Goal: Task Accomplishment & Management: Use online tool/utility

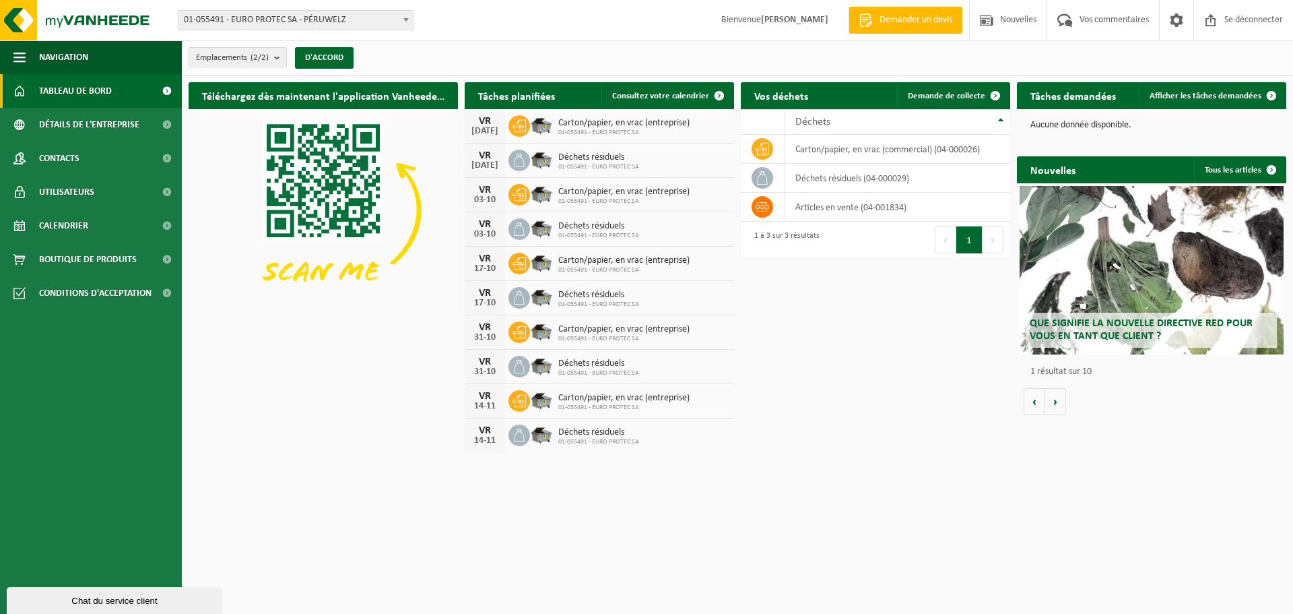
click at [98, 102] on span "Tableau de bord" at bounding box center [75, 91] width 73 height 34
click at [655, 100] on link "Consultez votre calendrier" at bounding box center [666, 95] width 131 height 27
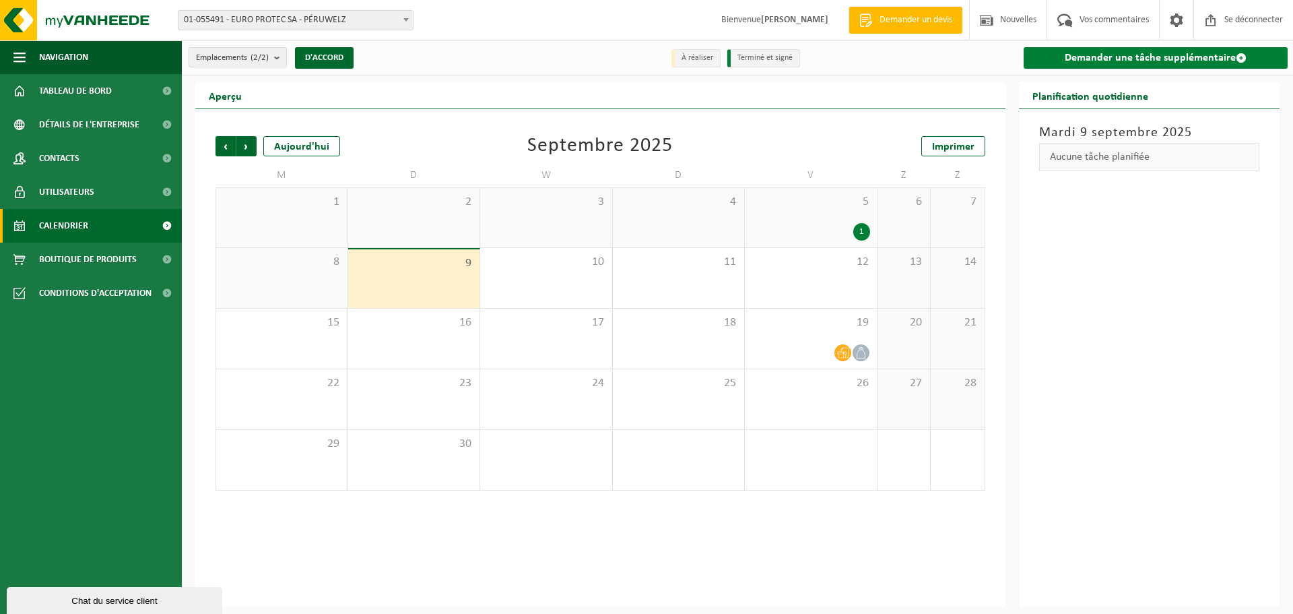
click at [1070, 68] on link "Demander une tâche supplémentaire" at bounding box center [1156, 58] width 265 height 22
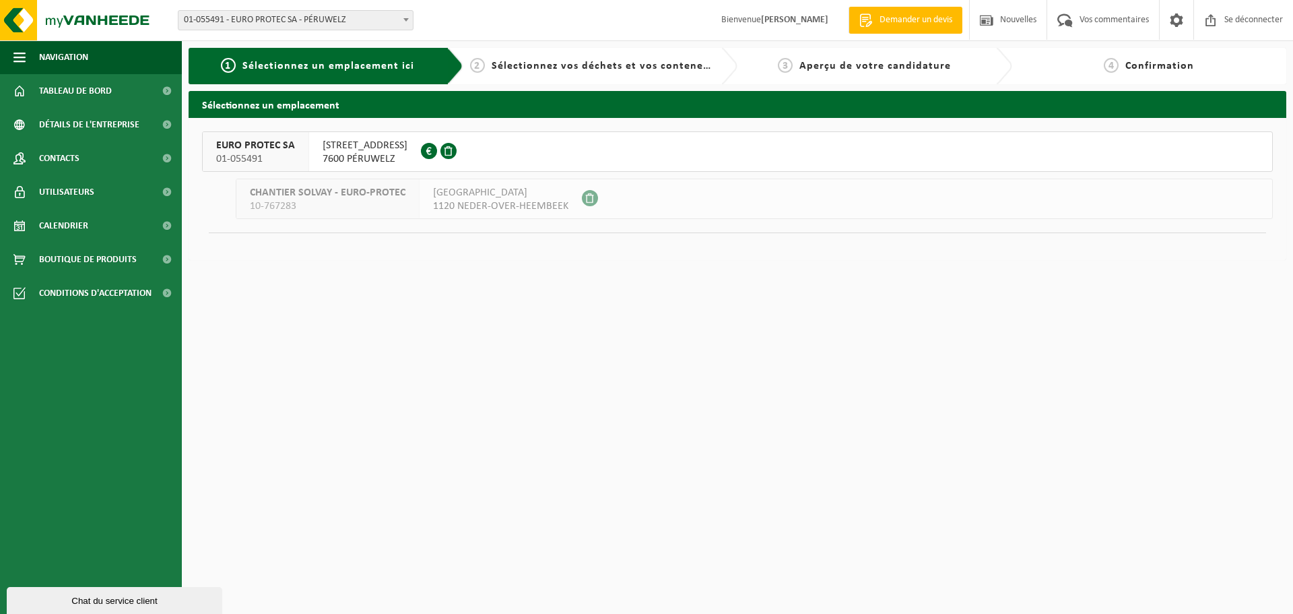
click at [226, 151] on font "EURO PROTEC SA" at bounding box center [255, 145] width 79 height 11
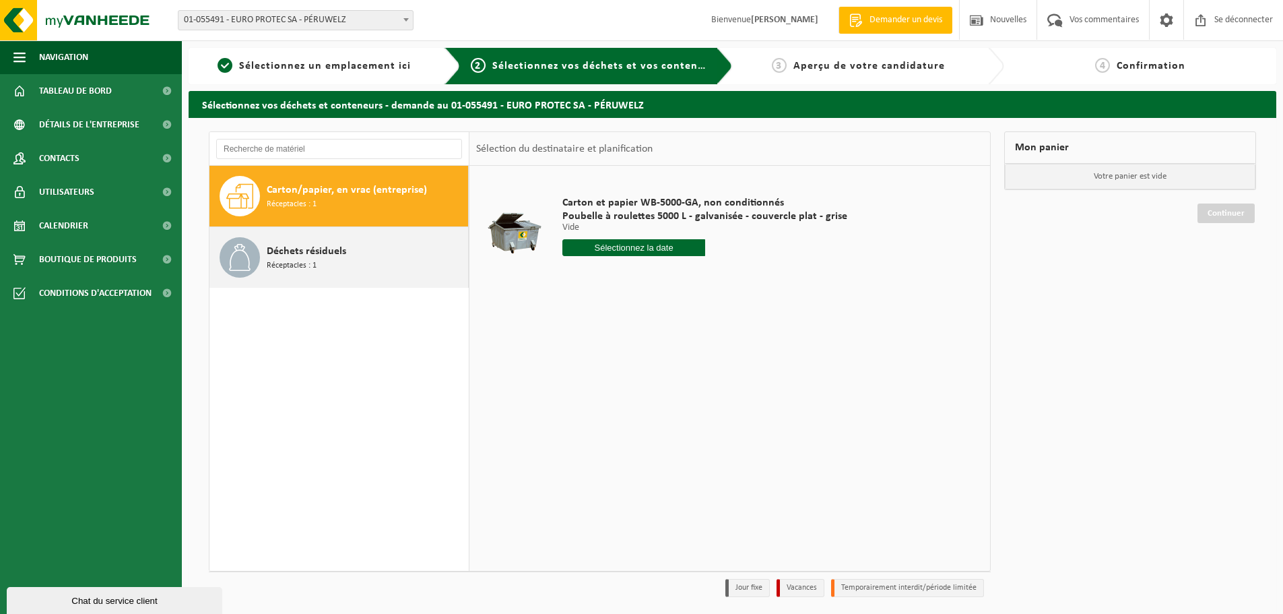
click at [388, 261] on div "[PERSON_NAME] résiduels Réceptacles : 1" at bounding box center [366, 257] width 198 height 40
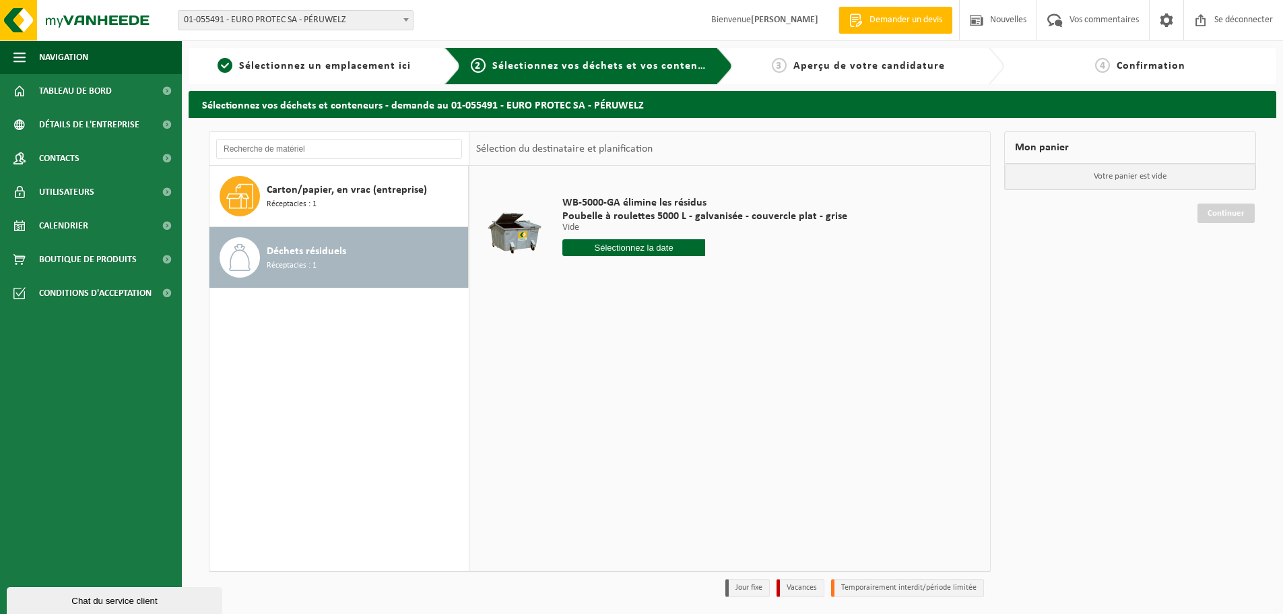
click at [639, 252] on input "text" at bounding box center [633, 247] width 143 height 17
click at [672, 356] on font "12" at bounding box center [674, 359] width 11 height 11
type input "Van [DATE]"
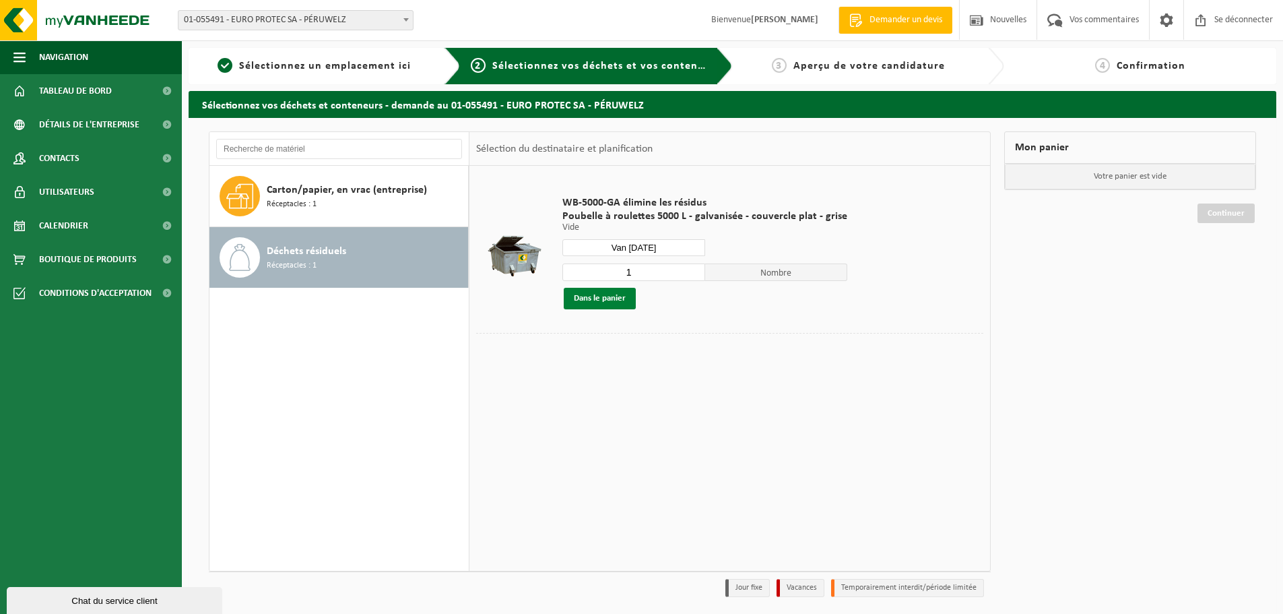
click at [592, 300] on font "Dans le panier" at bounding box center [600, 298] width 52 height 9
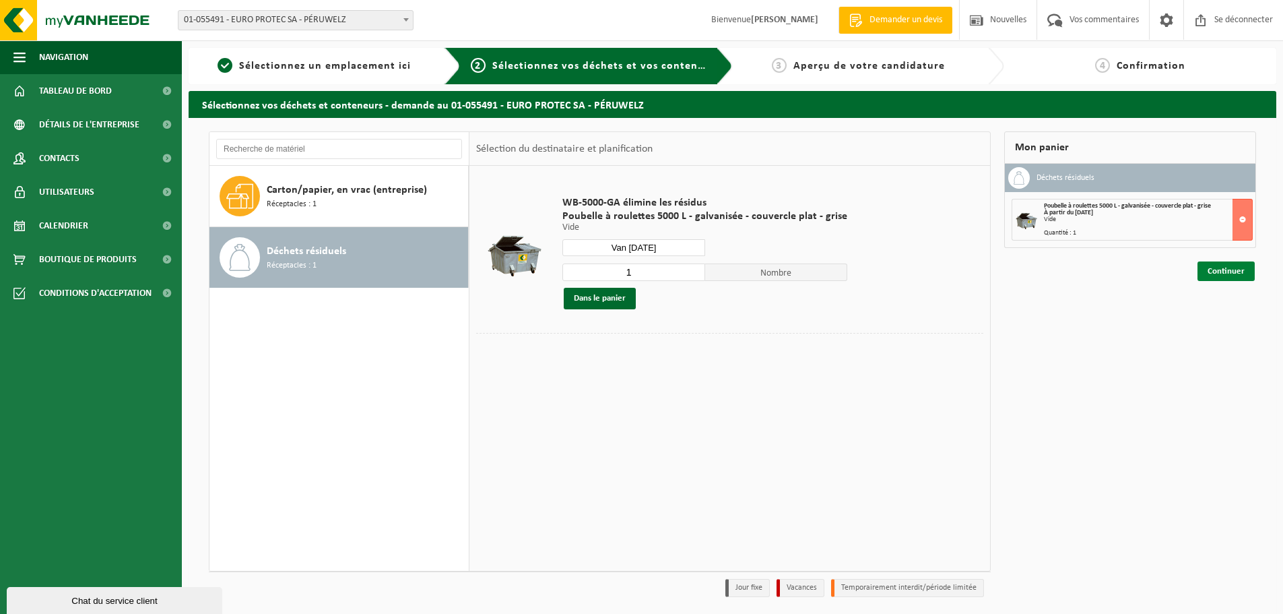
click at [1210, 275] on link "Continuer" at bounding box center [1226, 271] width 57 height 20
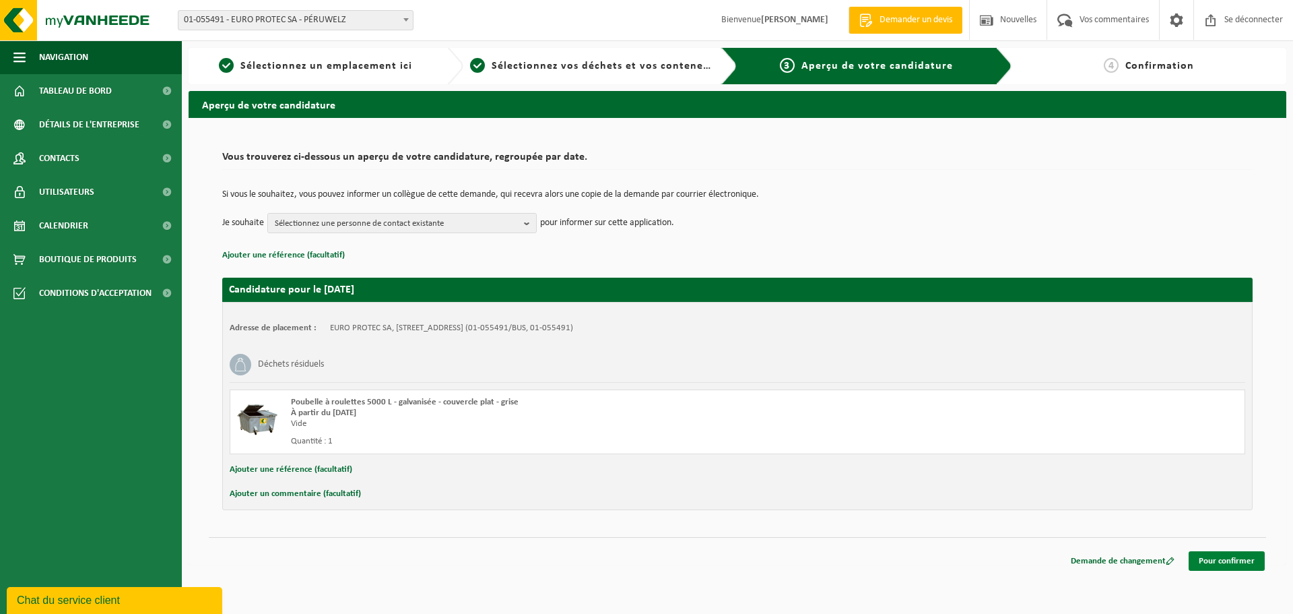
click at [1248, 558] on font "Pour confirmer" at bounding box center [1227, 560] width 56 height 9
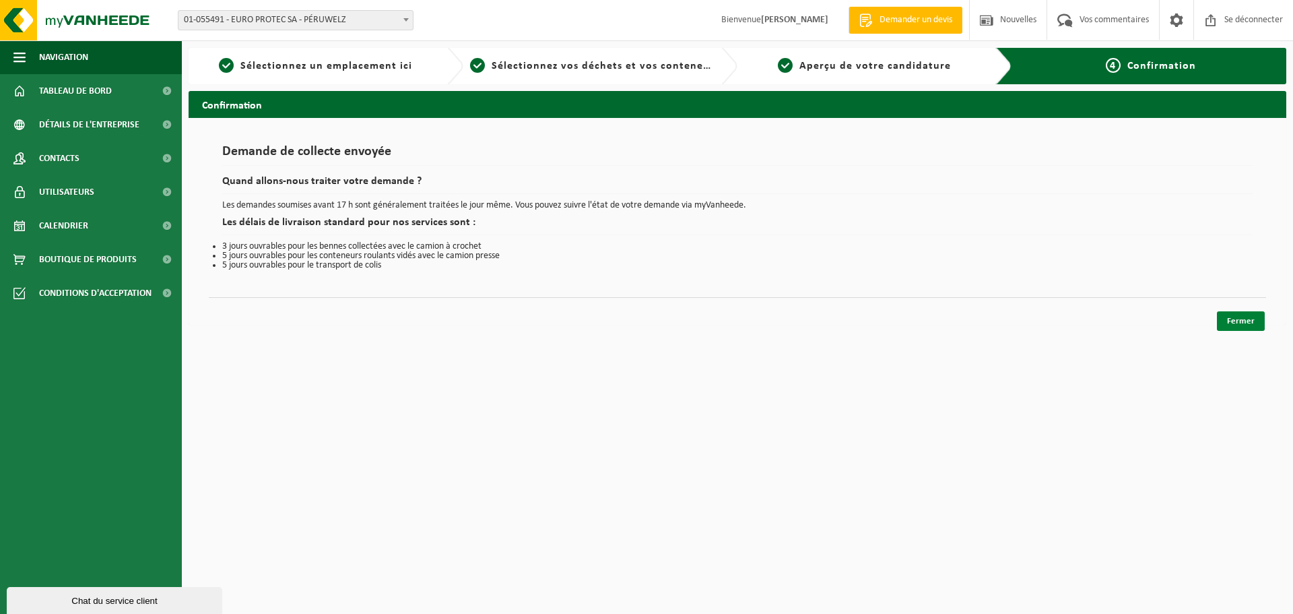
click at [1243, 322] on font "Fermer" at bounding box center [1241, 321] width 28 height 9
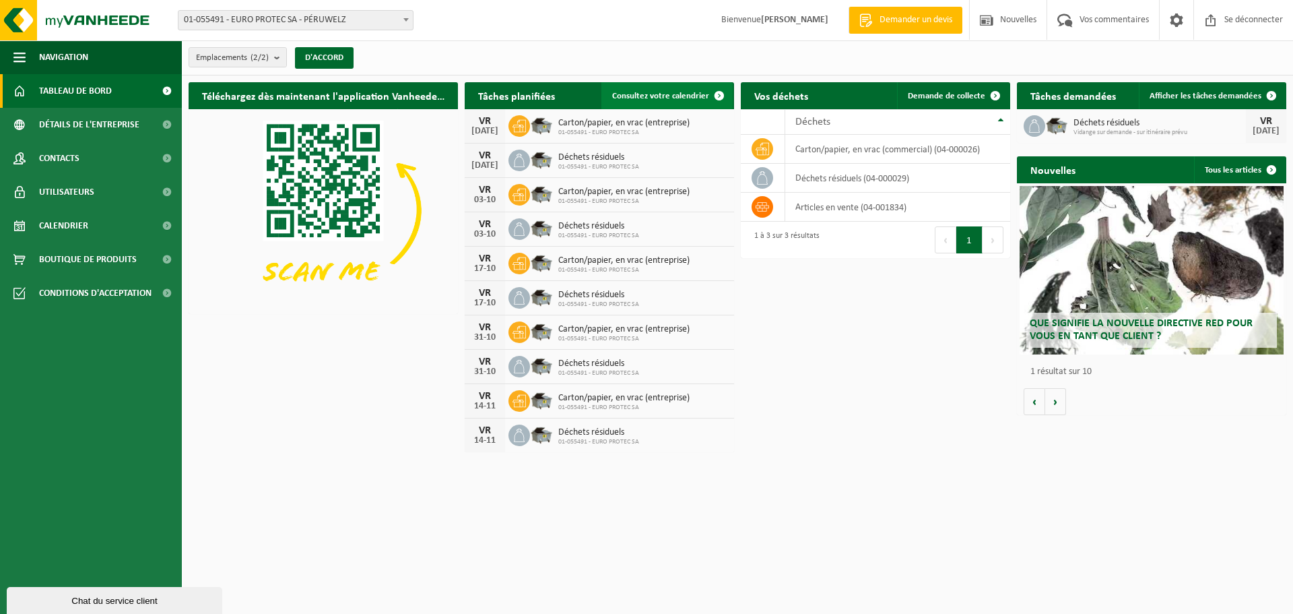
click at [708, 89] on span at bounding box center [719, 95] width 27 height 27
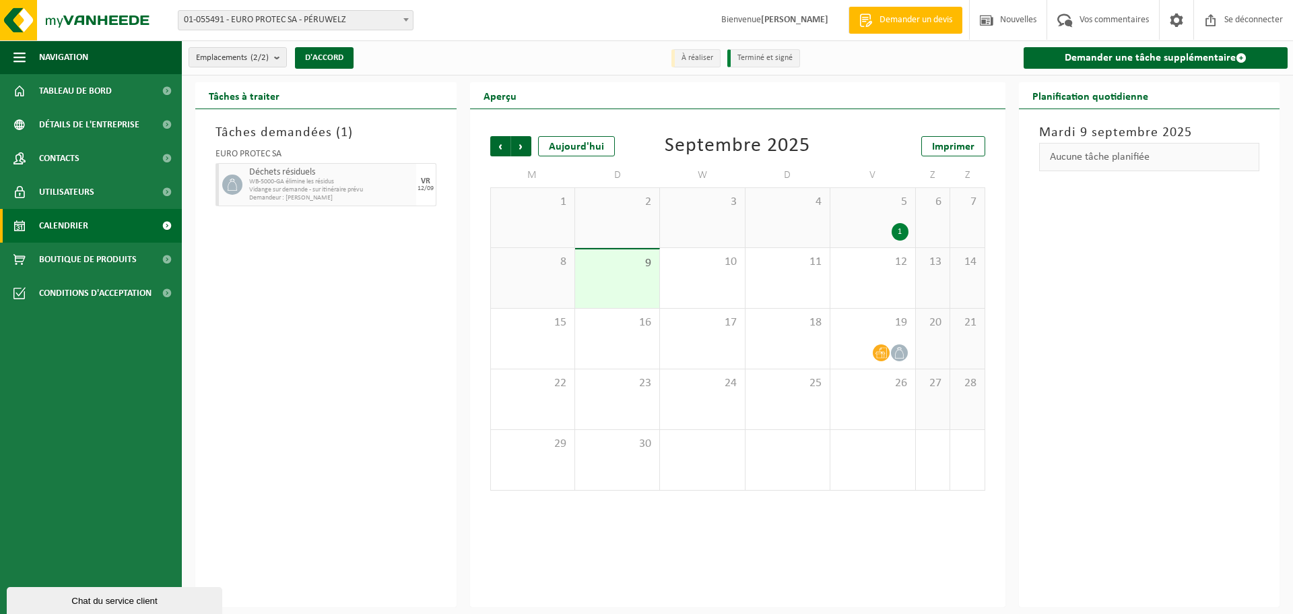
click at [271, 198] on font "Demandeur : [PERSON_NAME]" at bounding box center [291, 197] width 84 height 7
click at [319, 64] on button "D'ACCORD" at bounding box center [324, 58] width 59 height 22
click at [81, 225] on font "Calendrier" at bounding box center [63, 226] width 49 height 10
click at [903, 230] on div "1" at bounding box center [900, 232] width 17 height 18
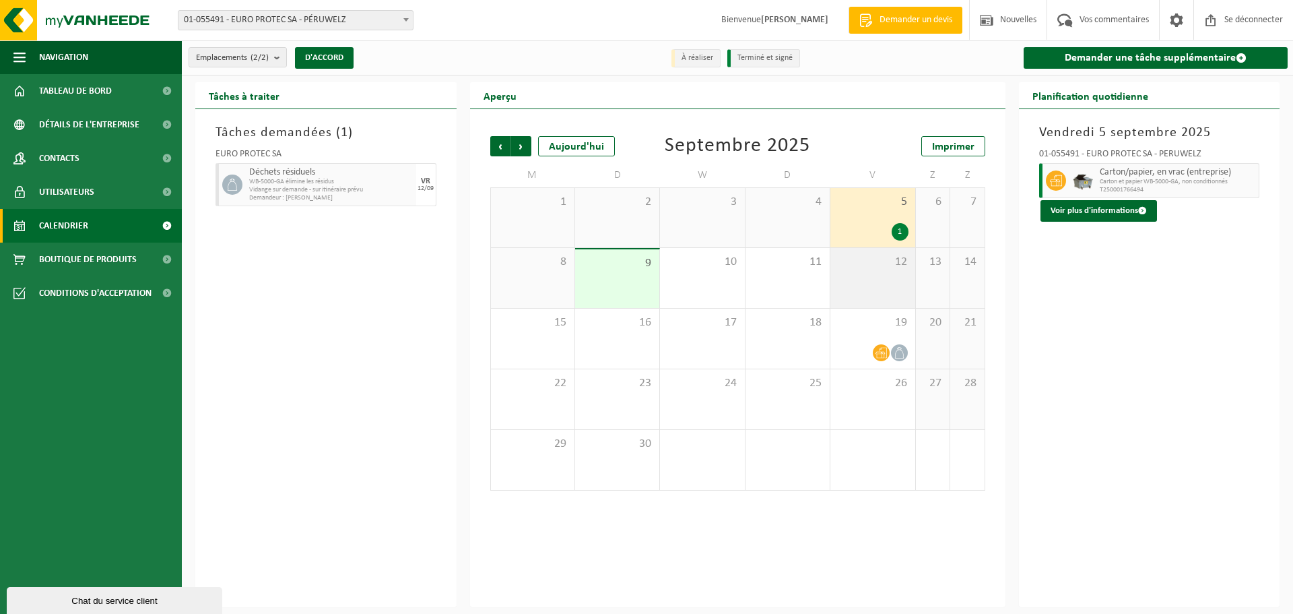
click at [899, 271] on div "12" at bounding box center [873, 278] width 84 height 60
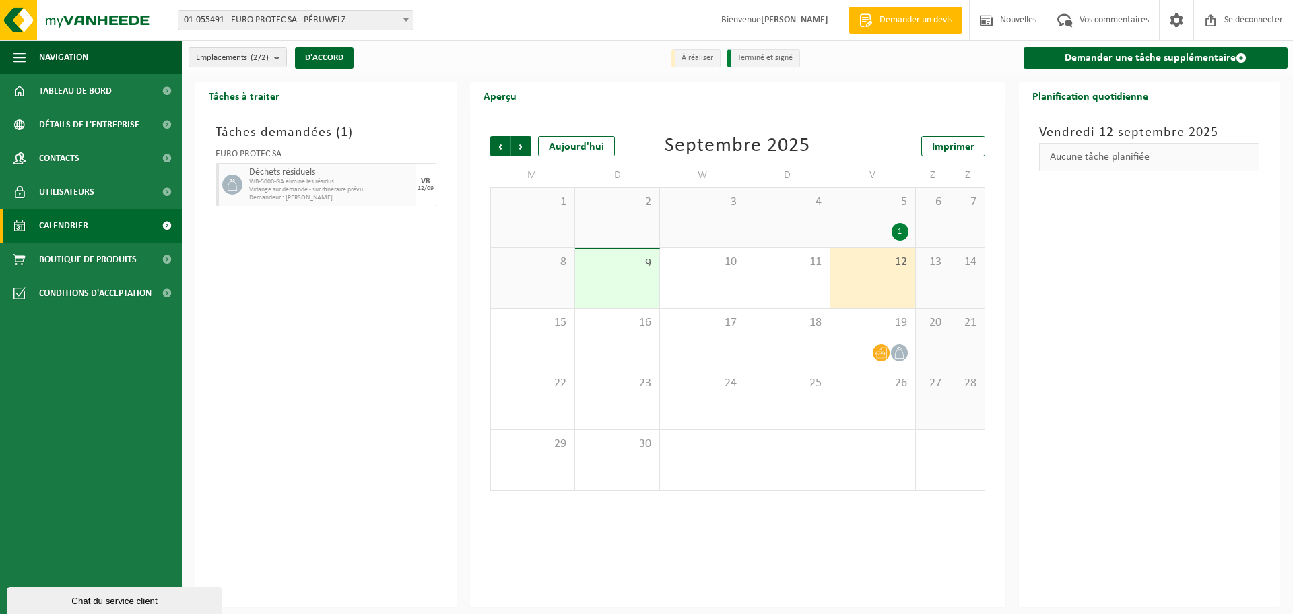
click at [866, 284] on div "12" at bounding box center [873, 278] width 84 height 60
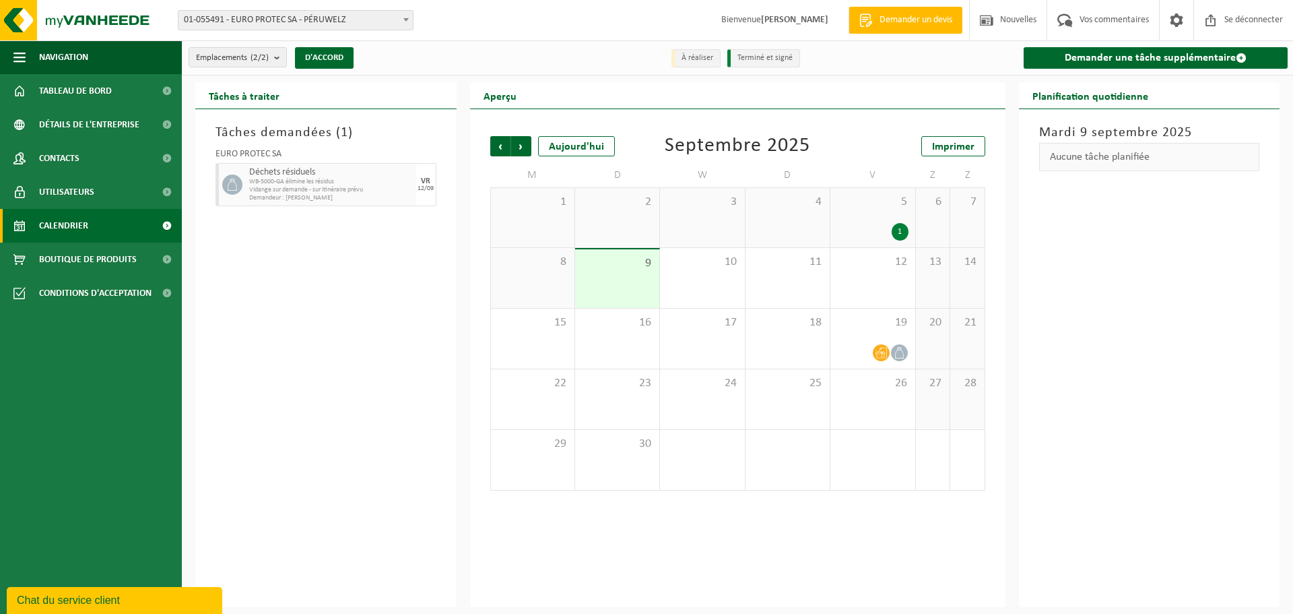
click at [326, 331] on div "Tâches demandées ( 1 ) EURO PROTEC SA Déchets résiduels WB-5000-GA élimine les …" at bounding box center [325, 358] width 261 height 498
click at [86, 232] on span "Calendrier" at bounding box center [63, 226] width 49 height 34
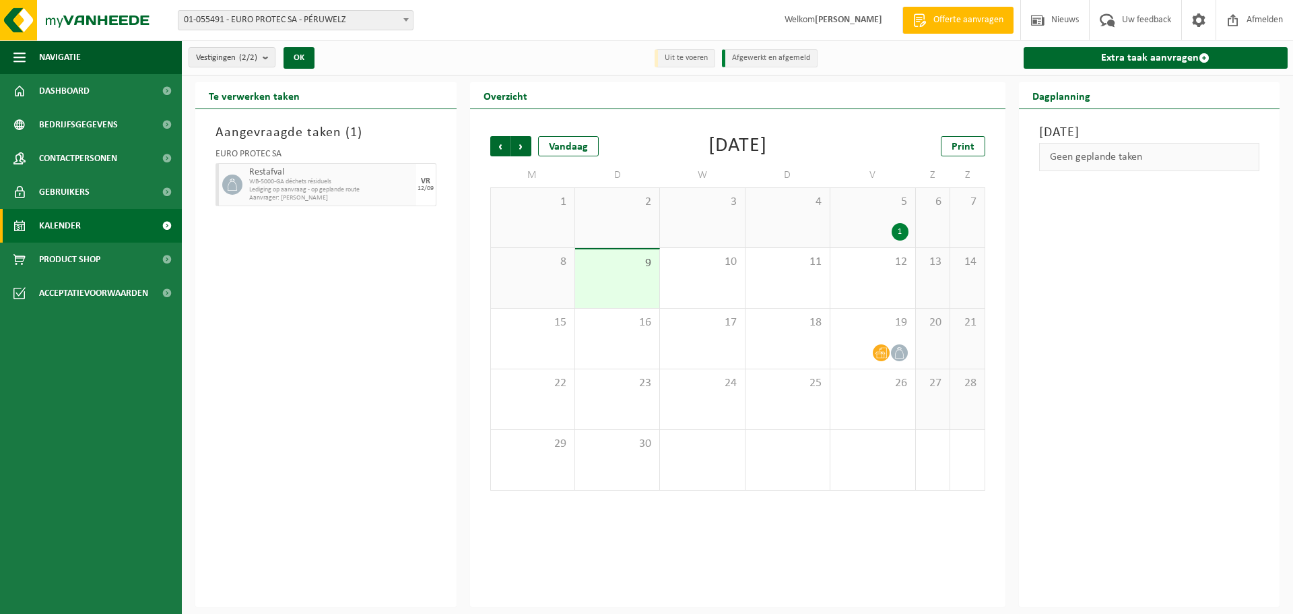
click at [86, 232] on link "Kalender" at bounding box center [91, 226] width 182 height 34
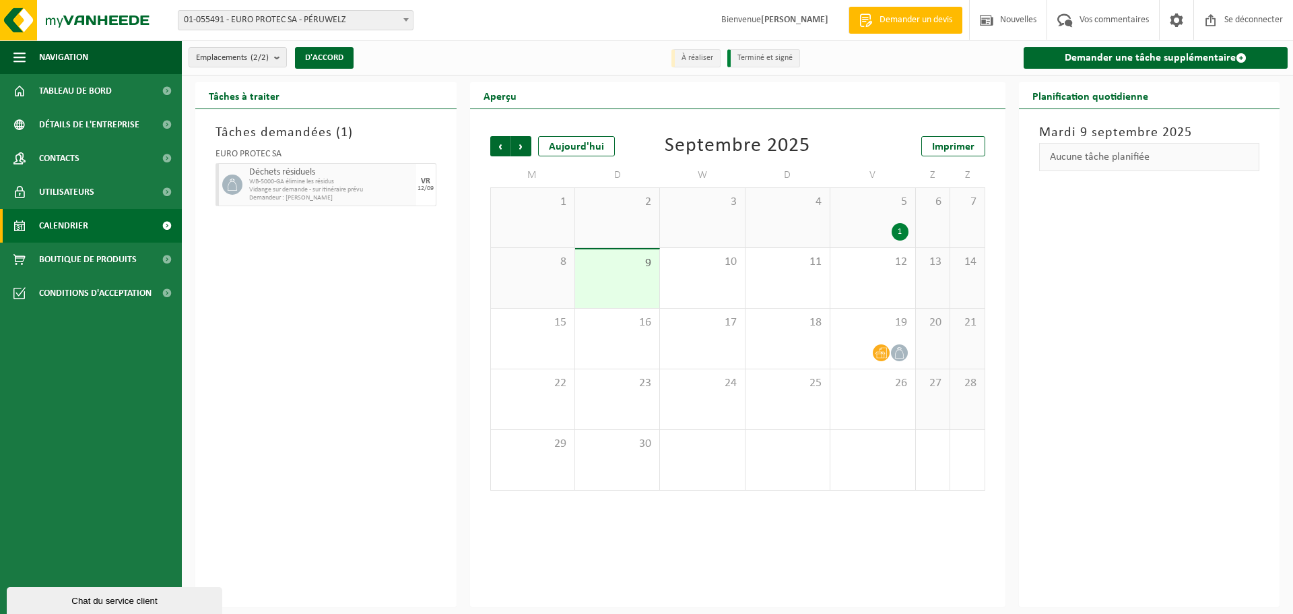
drag, startPoint x: 79, startPoint y: 225, endPoint x: 408, endPoint y: 254, distance: 330.0
click at [79, 225] on font "Calendrier" at bounding box center [63, 226] width 49 height 10
click at [95, 226] on link "Calendrier" at bounding box center [91, 226] width 182 height 34
drag, startPoint x: 0, startPoint y: 0, endPoint x: 96, endPoint y: 226, distance: 245.1
click at [96, 226] on link "Calendrier" at bounding box center [91, 226] width 182 height 34
